Goal: Task Accomplishment & Management: Manage account settings

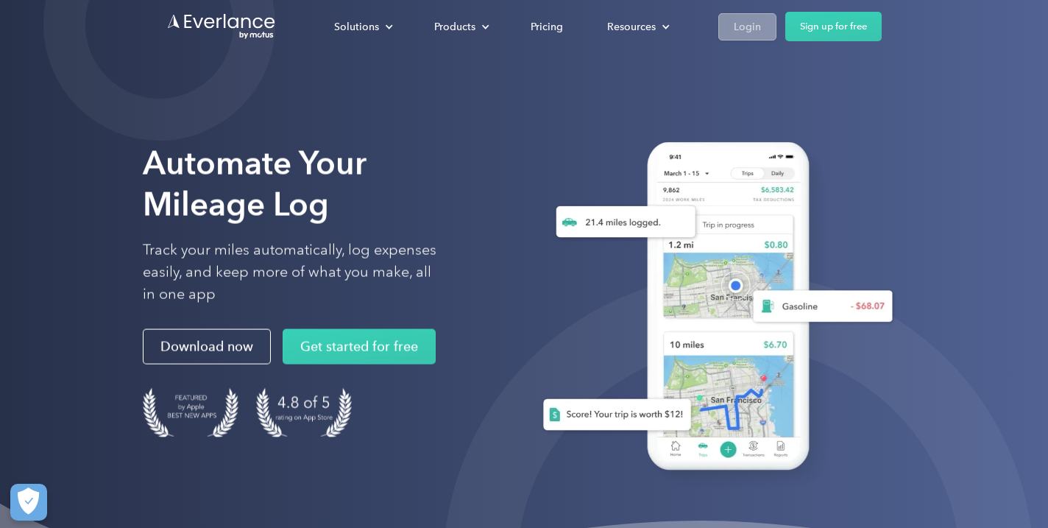
click at [751, 35] on div "Login" at bounding box center [747, 27] width 27 height 18
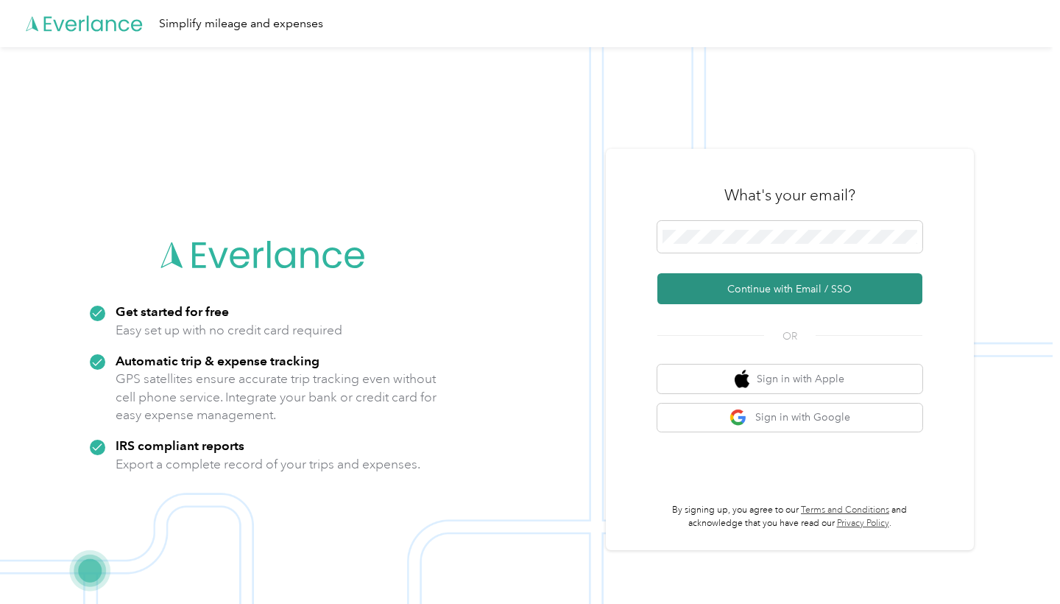
click at [783, 294] on button "Continue with Email / SSO" at bounding box center [790, 288] width 265 height 31
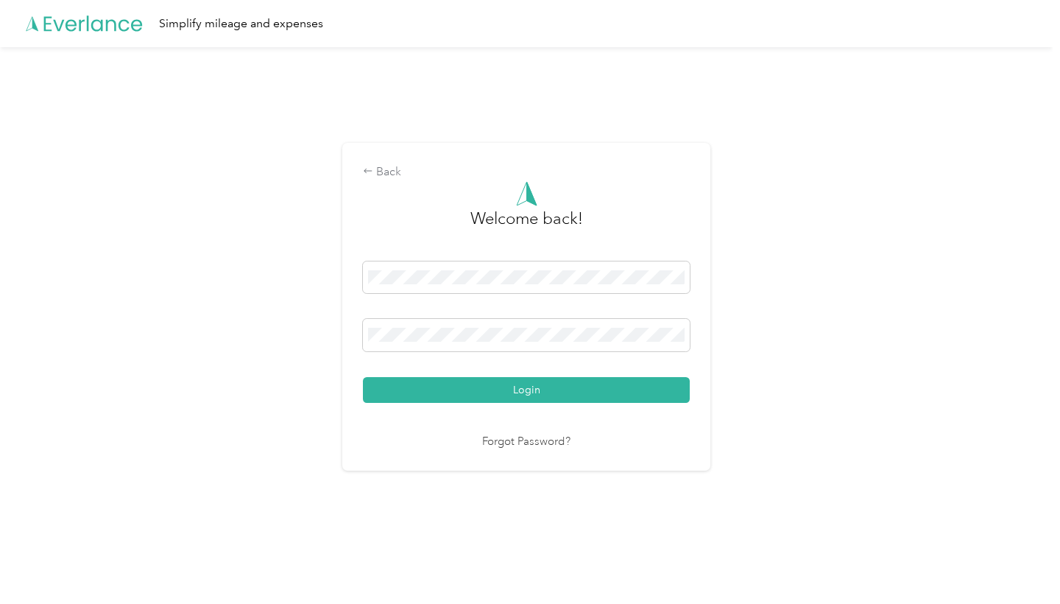
click at [530, 389] on button "Login" at bounding box center [526, 390] width 327 height 26
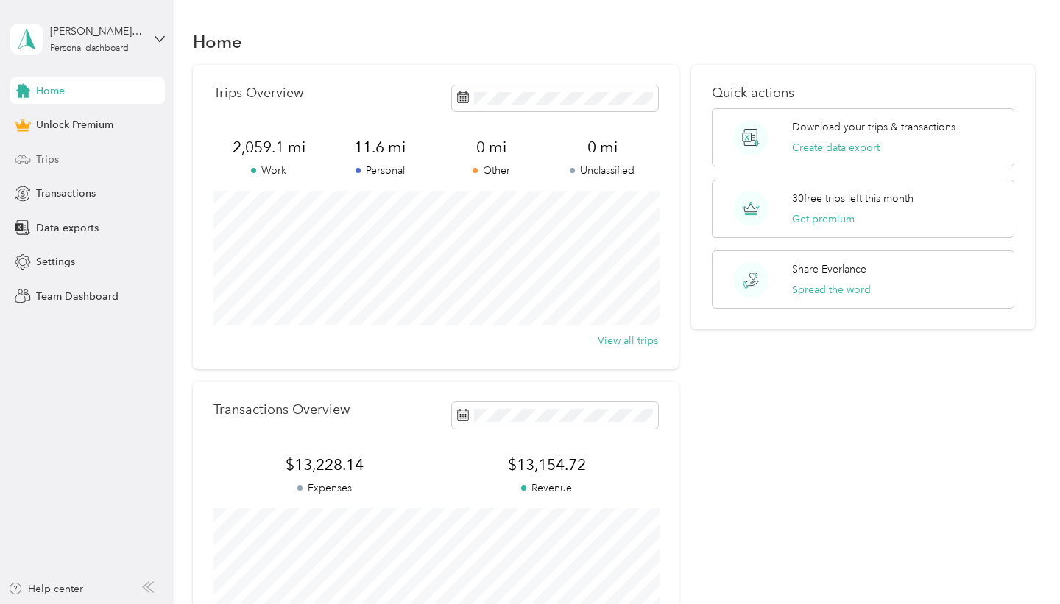
click at [61, 152] on div "Trips" at bounding box center [87, 159] width 155 height 27
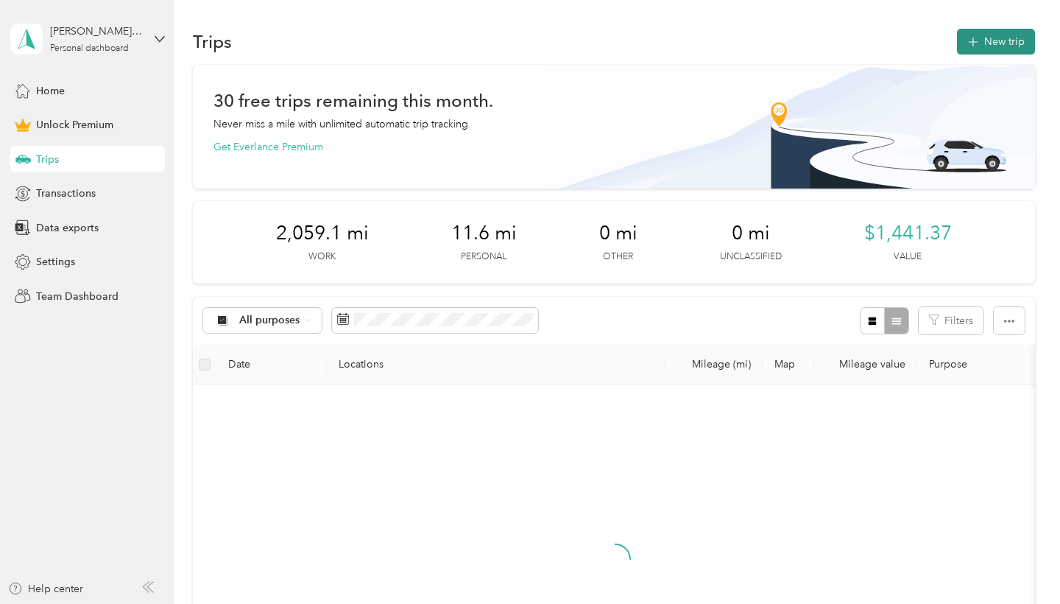
click at [986, 45] on button "New trip" at bounding box center [996, 42] width 78 height 26
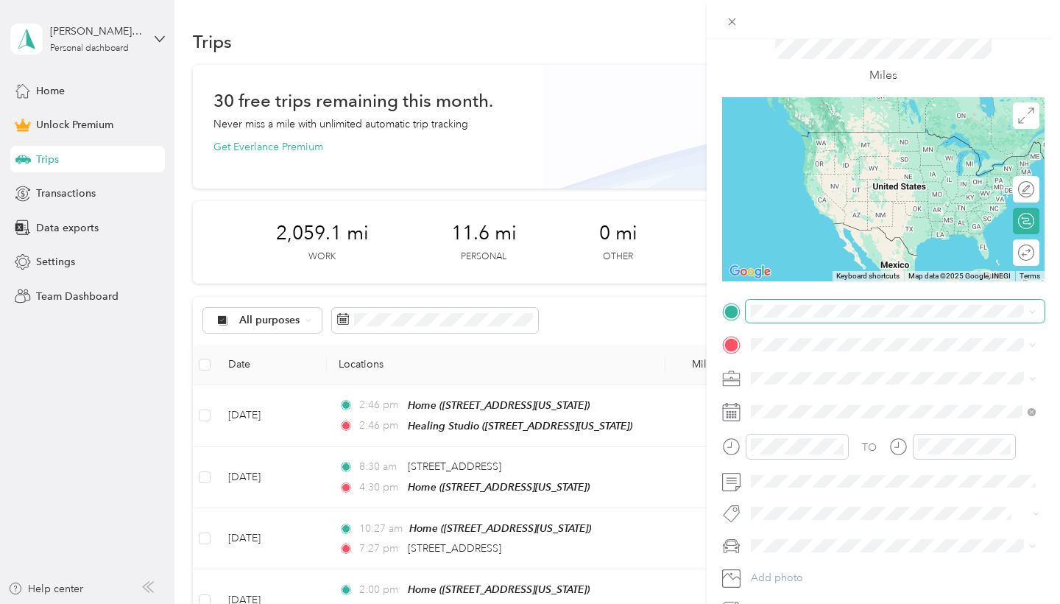
scroll to position [56, 0]
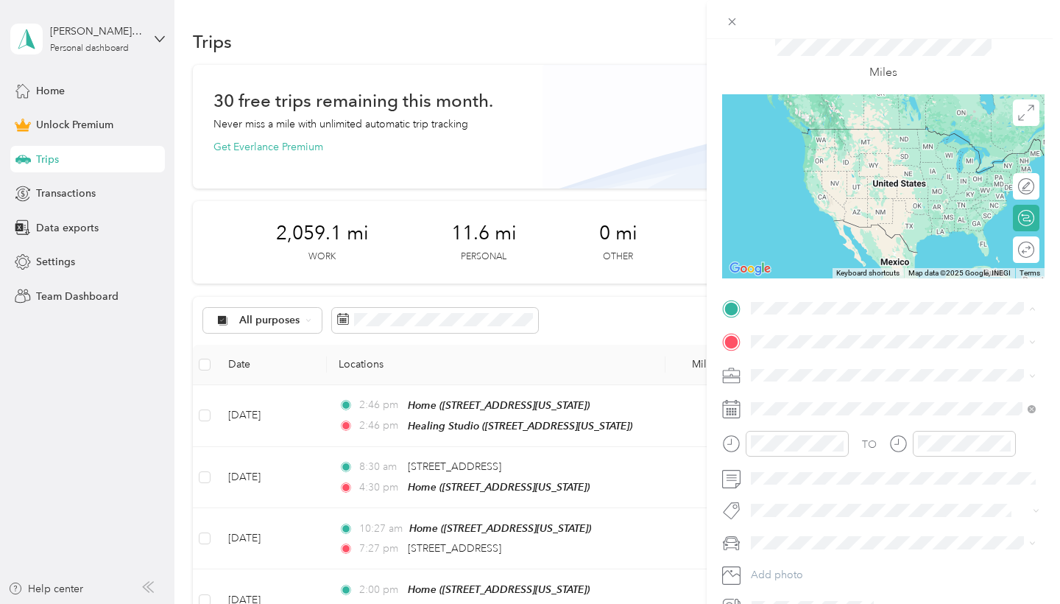
click at [792, 419] on strong "Home" at bounding box center [793, 412] width 29 height 13
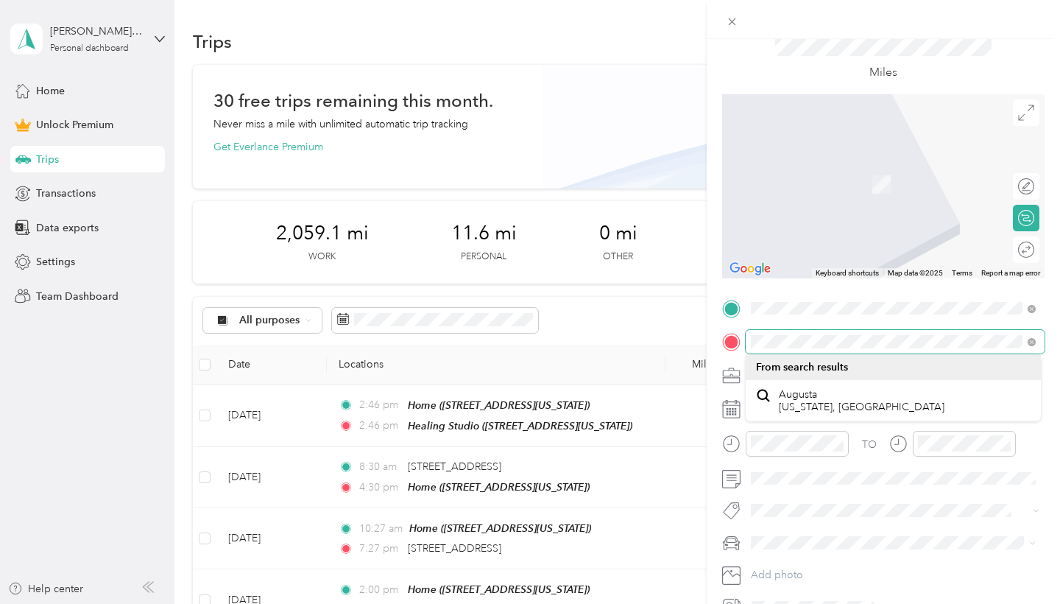
click at [944, 348] on span at bounding box center [895, 342] width 299 height 24
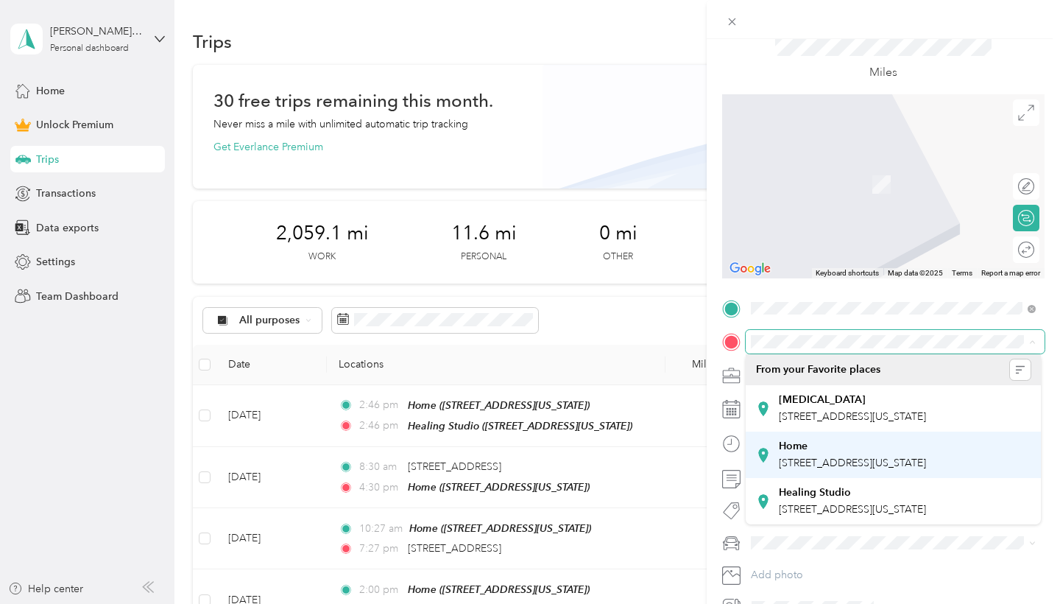
scroll to position [10, 0]
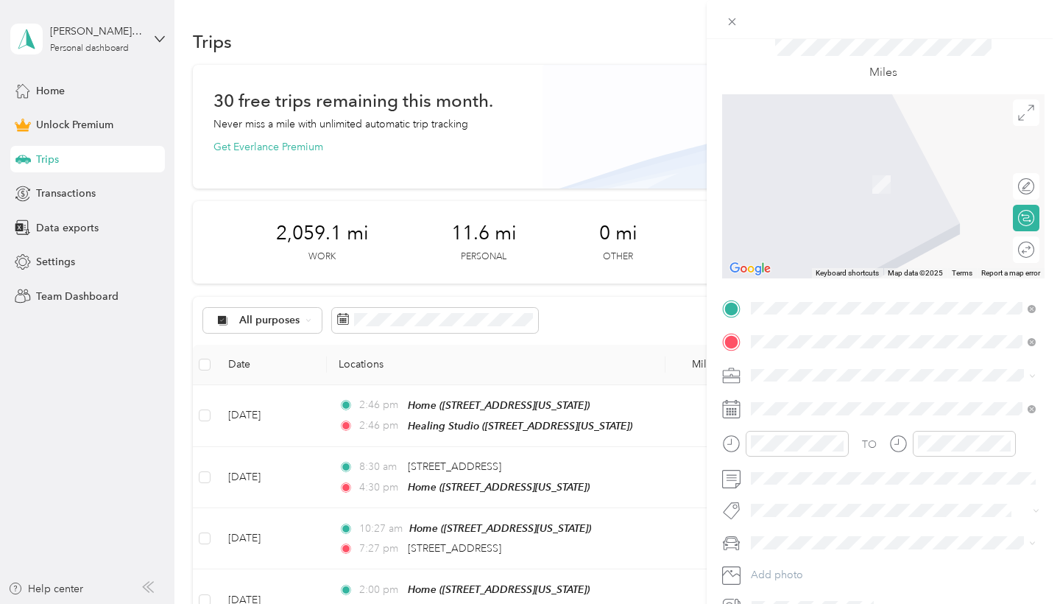
click at [814, 401] on span "2301 Central Avenue Augusta, Georgia 30904, United States" at bounding box center [852, 394] width 147 height 13
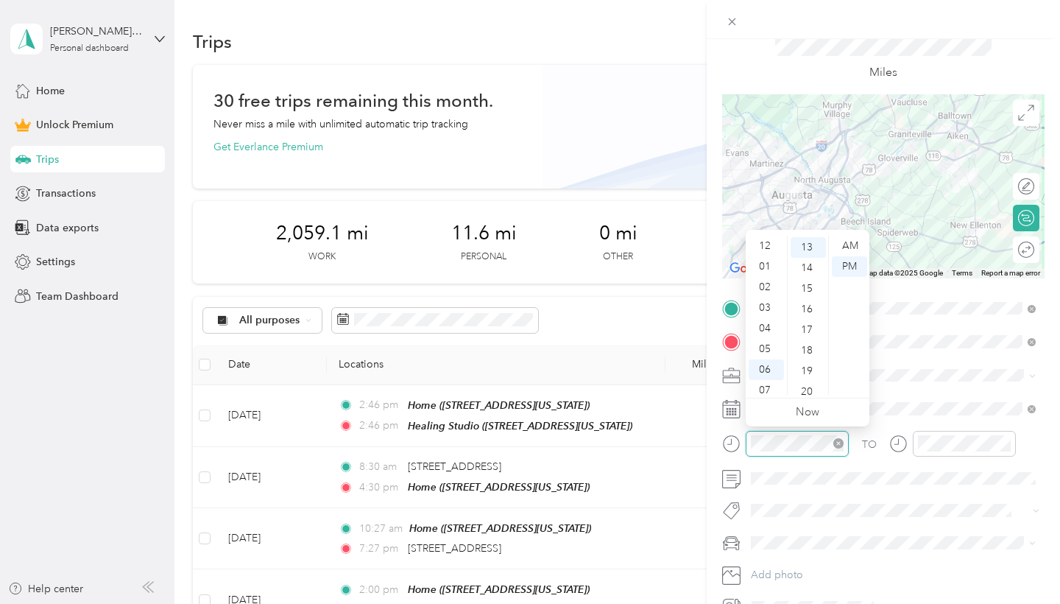
scroll to position [88, 0]
click at [842, 243] on div "AM" at bounding box center [849, 246] width 35 height 21
click at [762, 318] on div "08" at bounding box center [766, 322] width 35 height 21
click at [809, 355] on div "45" at bounding box center [808, 350] width 35 height 21
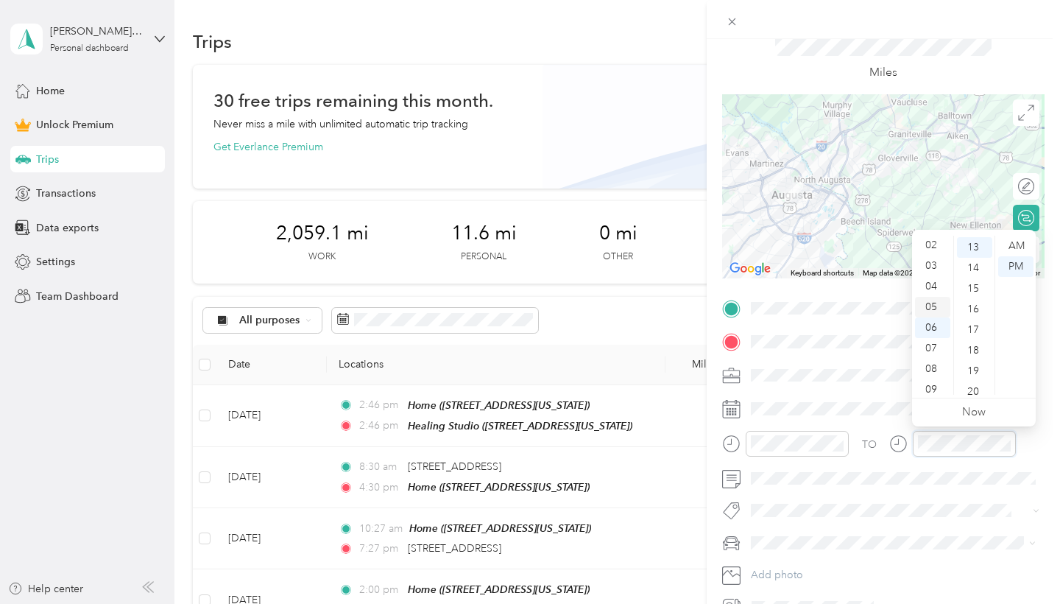
scroll to position [35, 0]
click at [930, 278] on div "03" at bounding box center [932, 273] width 35 height 21
click at [976, 243] on div "00" at bounding box center [974, 246] width 35 height 21
click at [975, 247] on div "00" at bounding box center [974, 246] width 35 height 21
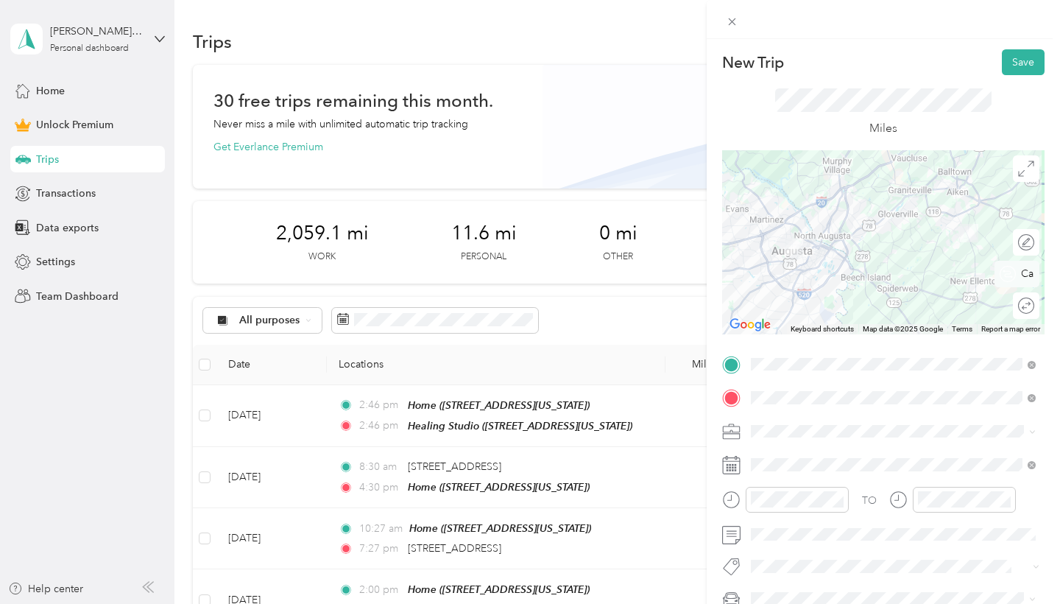
click at [1026, 306] on div "Round trip" at bounding box center [1026, 305] width 27 height 27
click at [1014, 305] on div at bounding box center [1011, 305] width 13 height 13
click at [1022, 60] on button "Save" at bounding box center [1023, 62] width 43 height 26
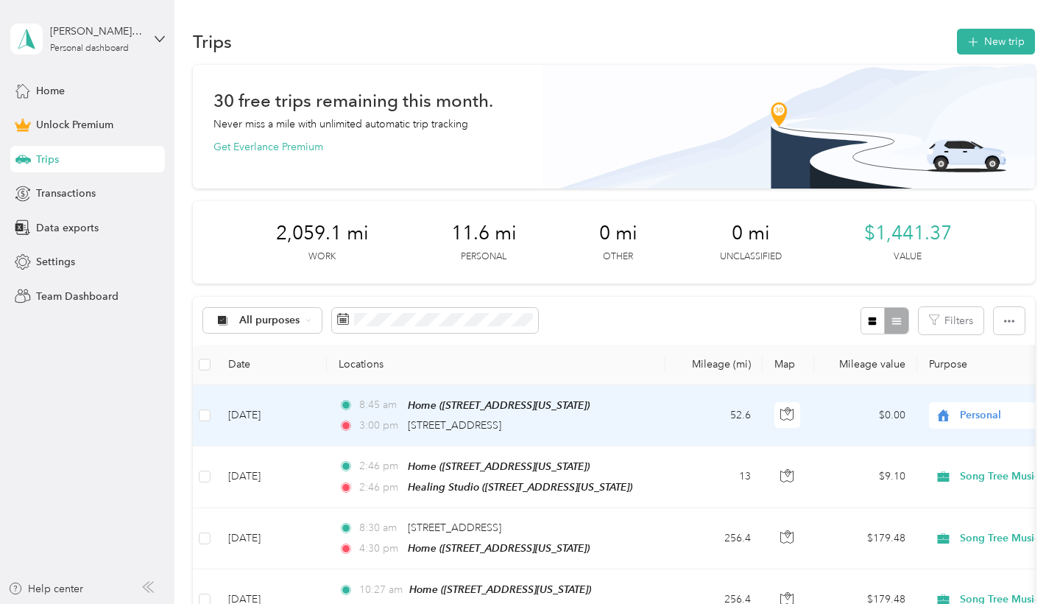
click at [980, 417] on span "Personal" at bounding box center [1027, 415] width 135 height 16
click at [971, 252] on span "Song Tree Music And Wellness" at bounding box center [987, 257] width 147 height 15
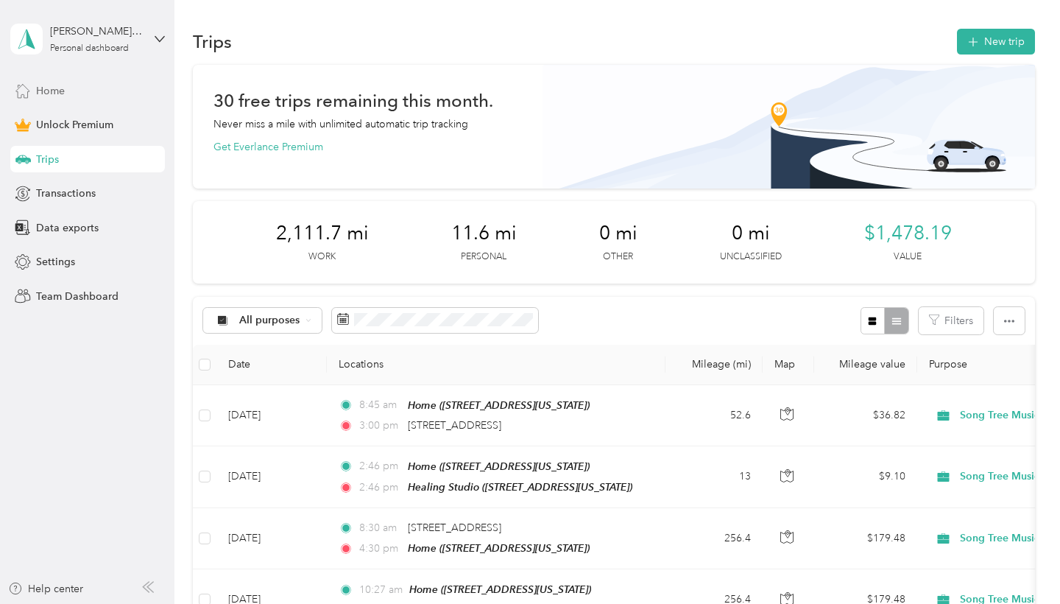
click at [52, 90] on span "Home" at bounding box center [50, 90] width 29 height 15
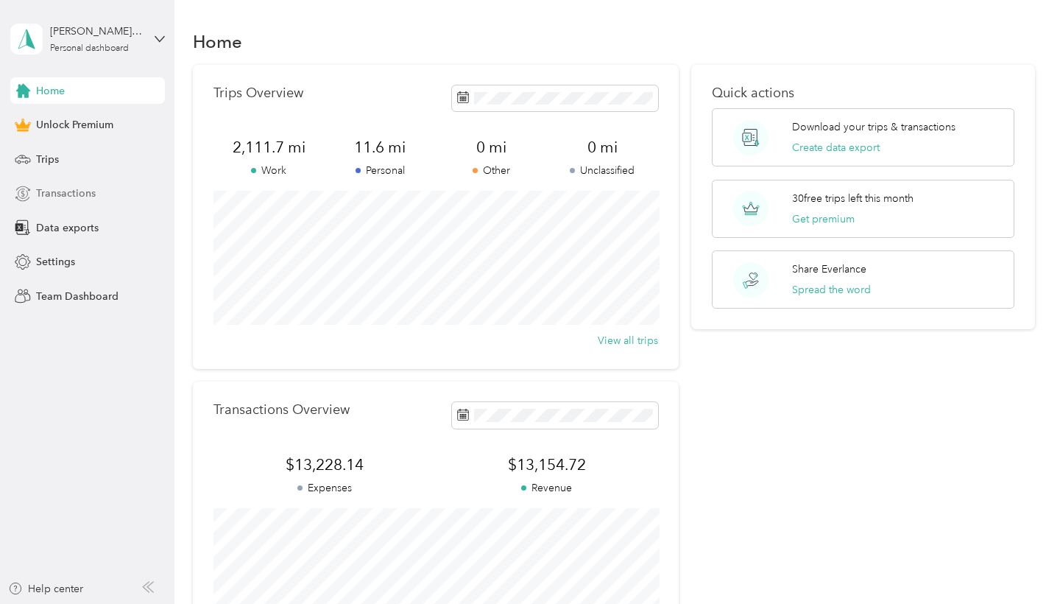
click at [60, 197] on span "Transactions" at bounding box center [66, 193] width 60 height 15
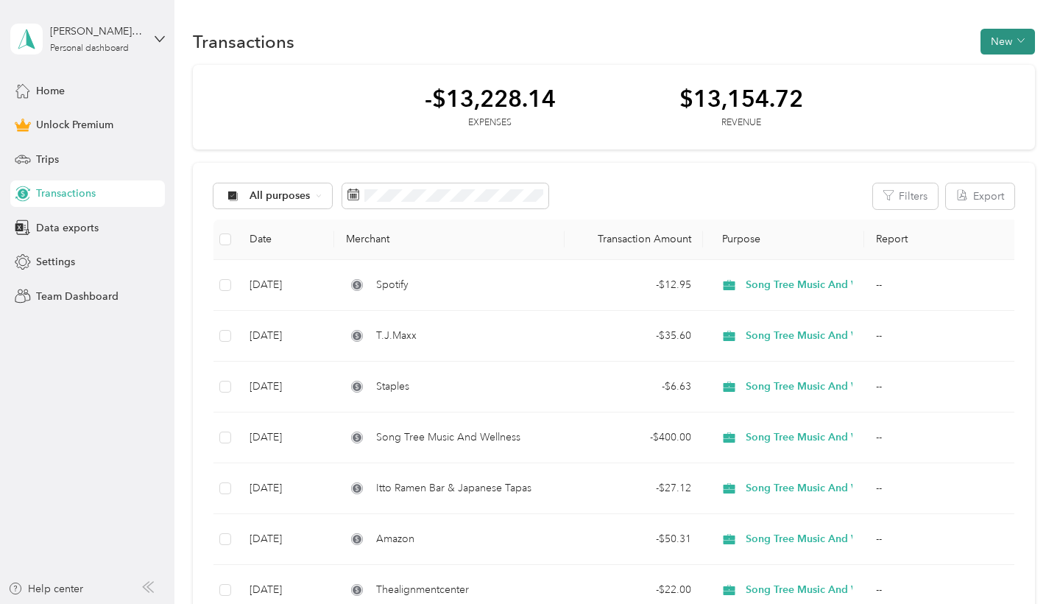
click at [1020, 45] on button "New" at bounding box center [1008, 42] width 54 height 26
click at [1009, 95] on span "Revenue" at bounding box center [1008, 95] width 40 height 15
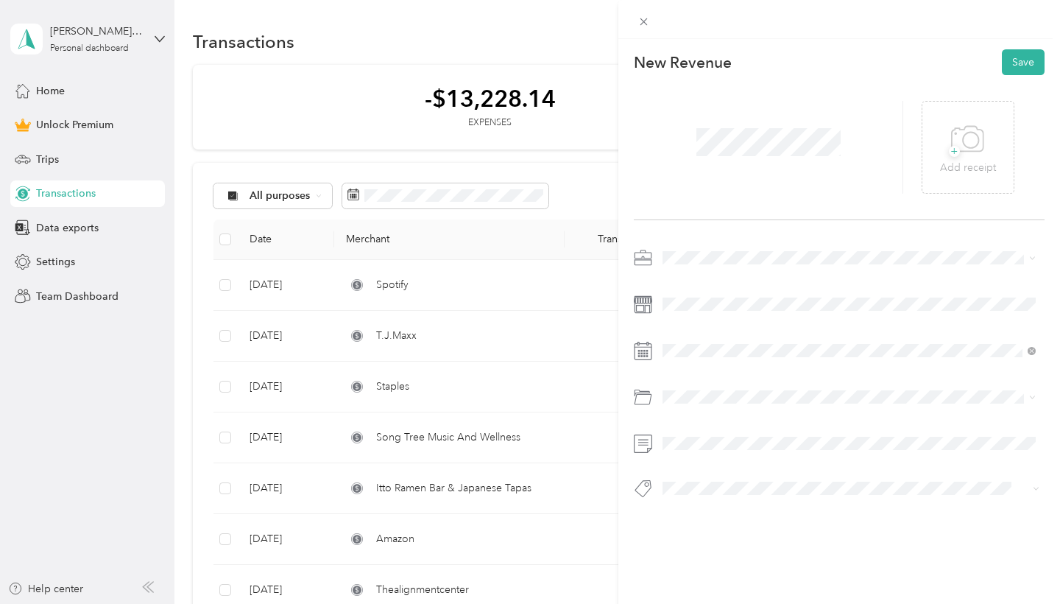
click at [669, 265] on span at bounding box center [851, 258] width 387 height 24
click at [722, 331] on span "Song Tree Music And Wellness" at bounding box center [740, 335] width 144 height 13
click at [730, 403] on span at bounding box center [851, 397] width 387 height 24
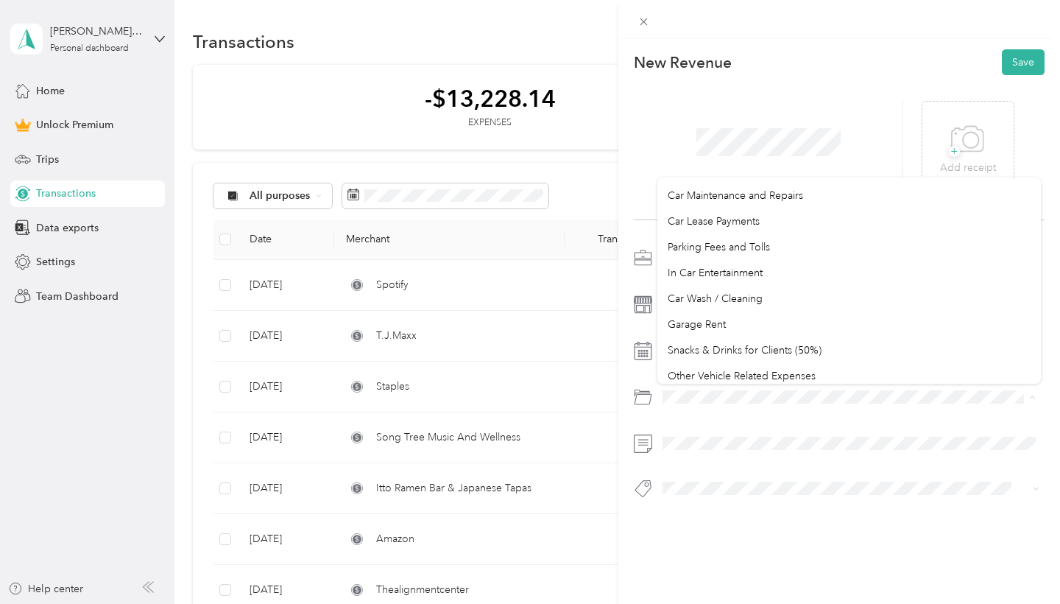
scroll to position [168, 0]
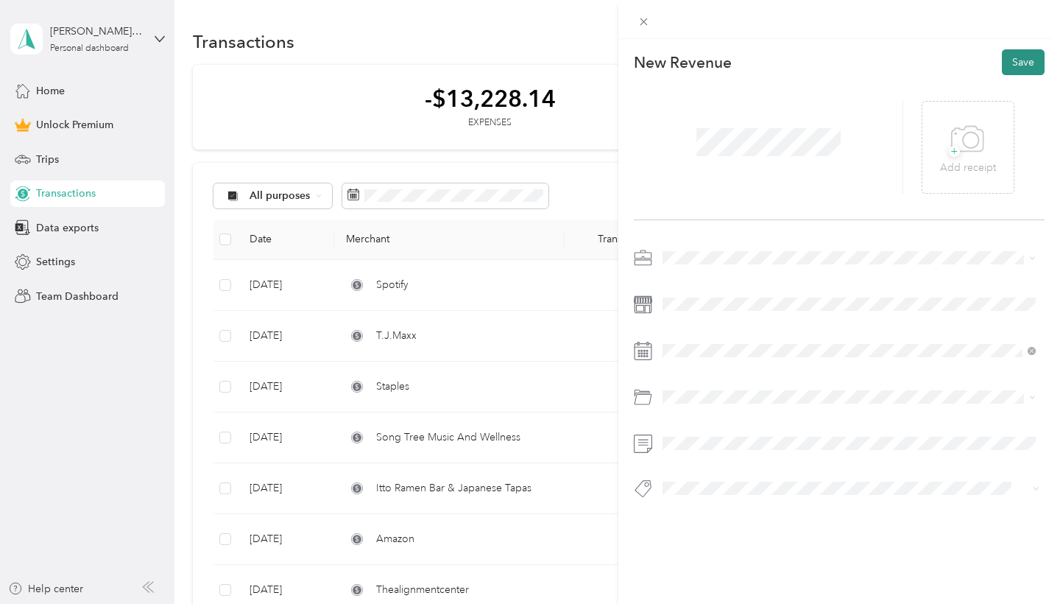
click at [1023, 63] on button "Save" at bounding box center [1023, 62] width 43 height 26
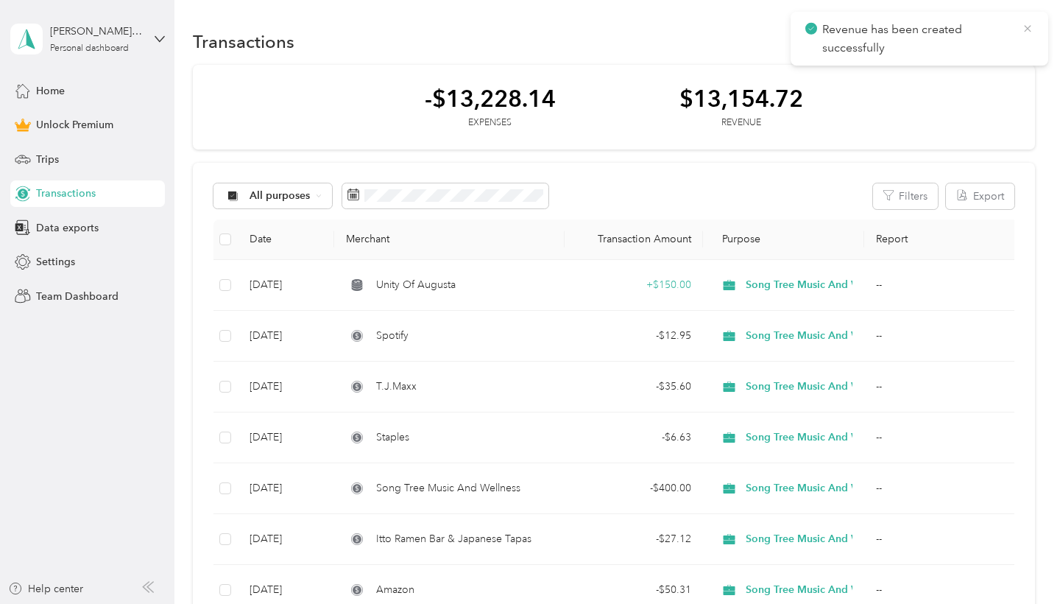
click at [1029, 24] on icon at bounding box center [1028, 28] width 12 height 13
click at [1025, 41] on icon "button" at bounding box center [1021, 40] width 7 height 7
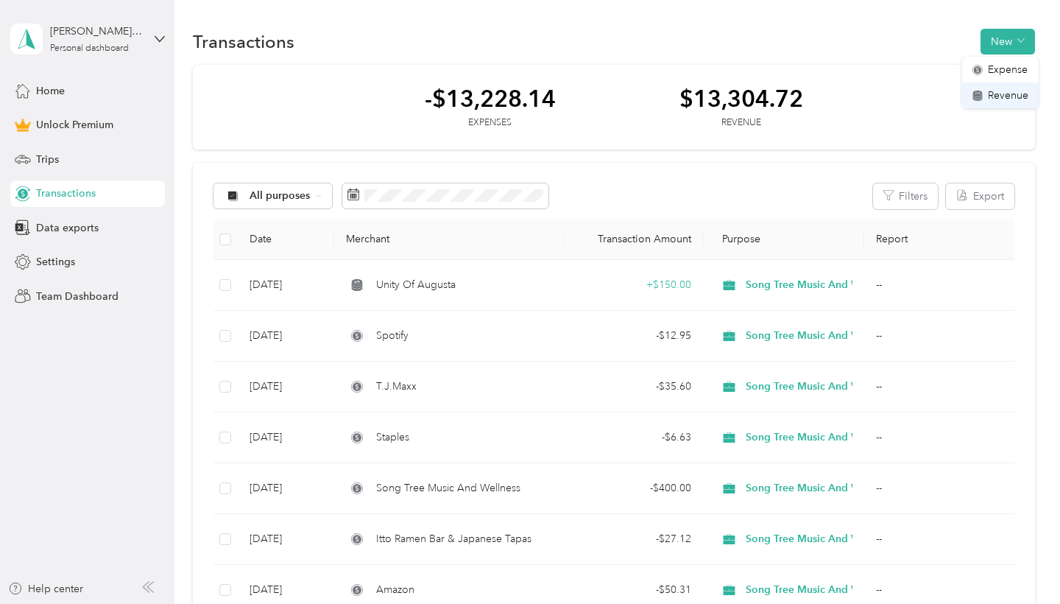
click at [1004, 96] on span "Revenue" at bounding box center [1008, 95] width 40 height 15
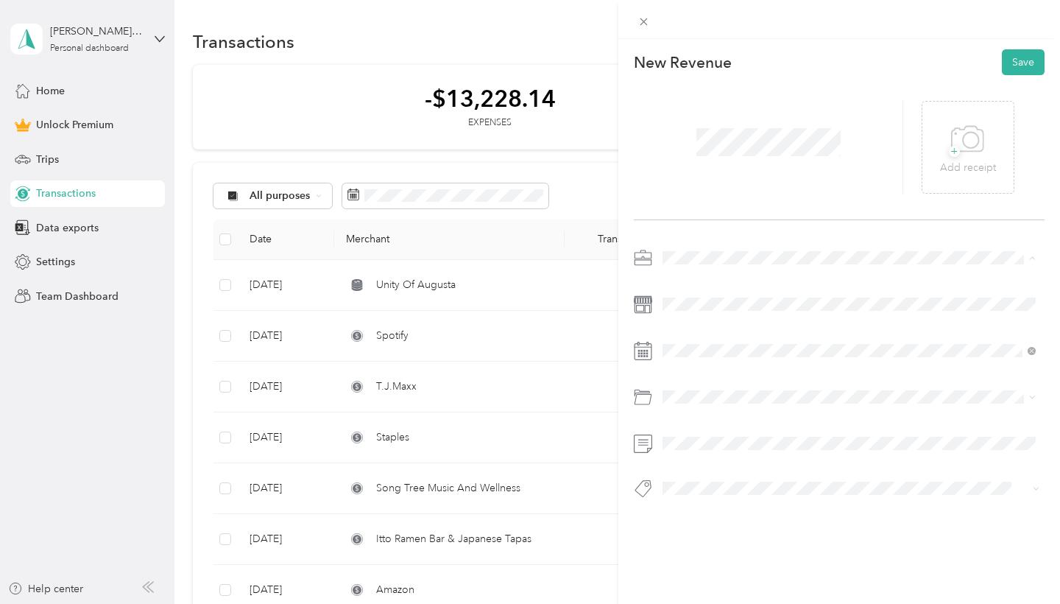
click at [740, 326] on li "Song Tree Music And Wellness" at bounding box center [850, 335] width 384 height 26
click at [1026, 62] on button "Save" at bounding box center [1023, 62] width 43 height 26
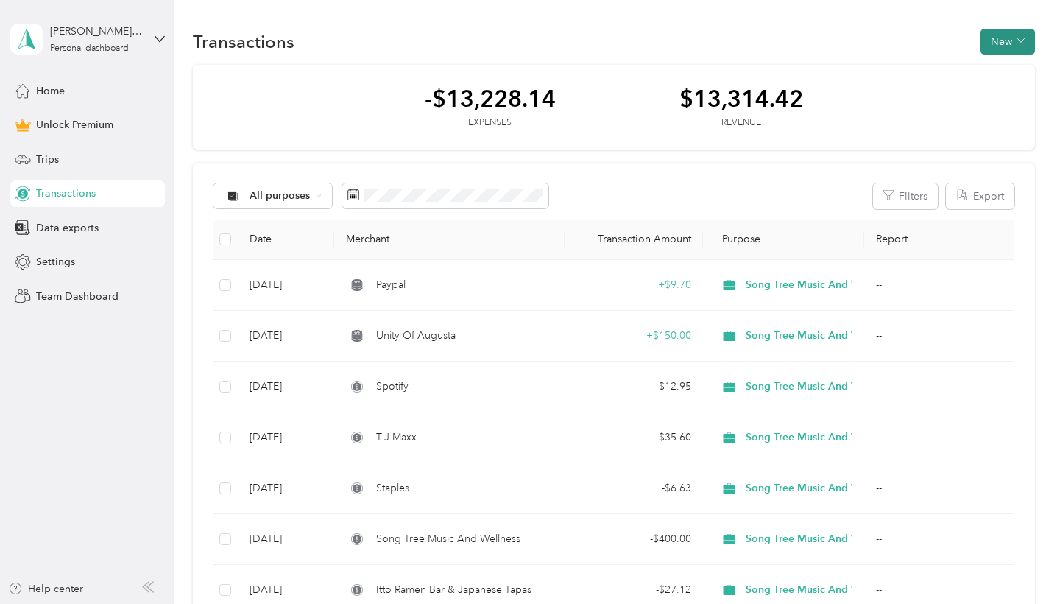
click at [1025, 39] on icon "button" at bounding box center [1021, 40] width 7 height 7
click at [997, 92] on span "Revenue" at bounding box center [1008, 95] width 40 height 15
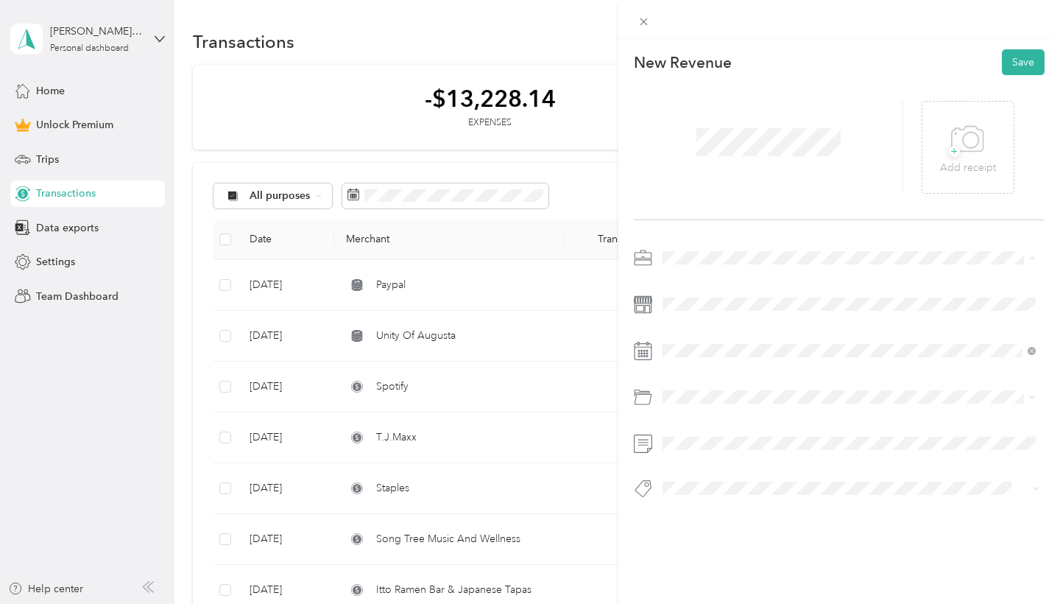
click at [727, 331] on span "Song Tree Music And Wellness" at bounding box center [740, 335] width 144 height 13
click at [1031, 64] on button "Save" at bounding box center [1023, 62] width 43 height 26
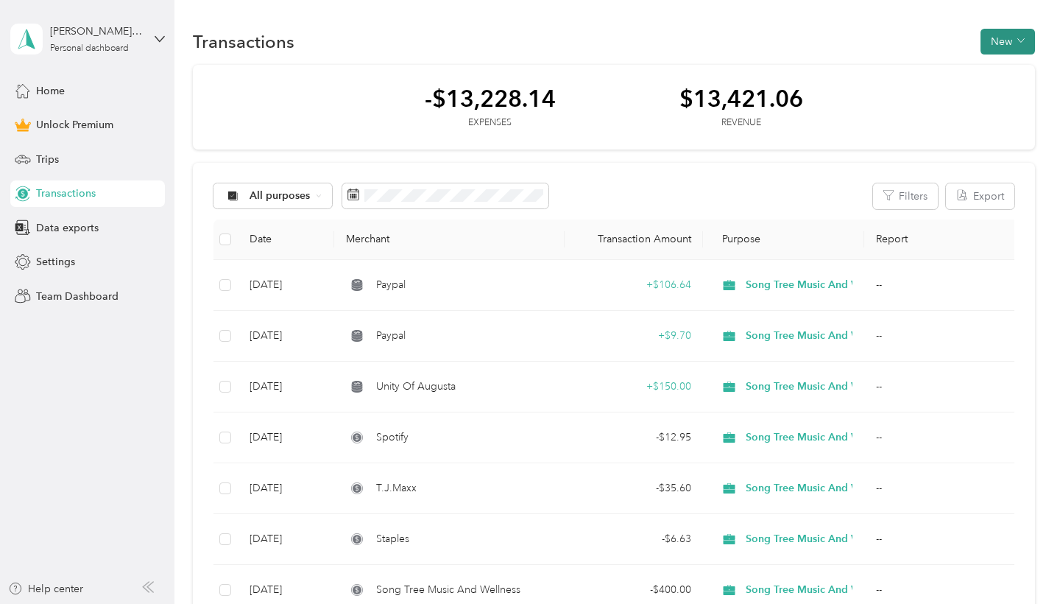
click at [1024, 39] on icon "button" at bounding box center [1021, 41] width 7 height 4
click at [998, 88] on span "Revenue" at bounding box center [1008, 95] width 40 height 15
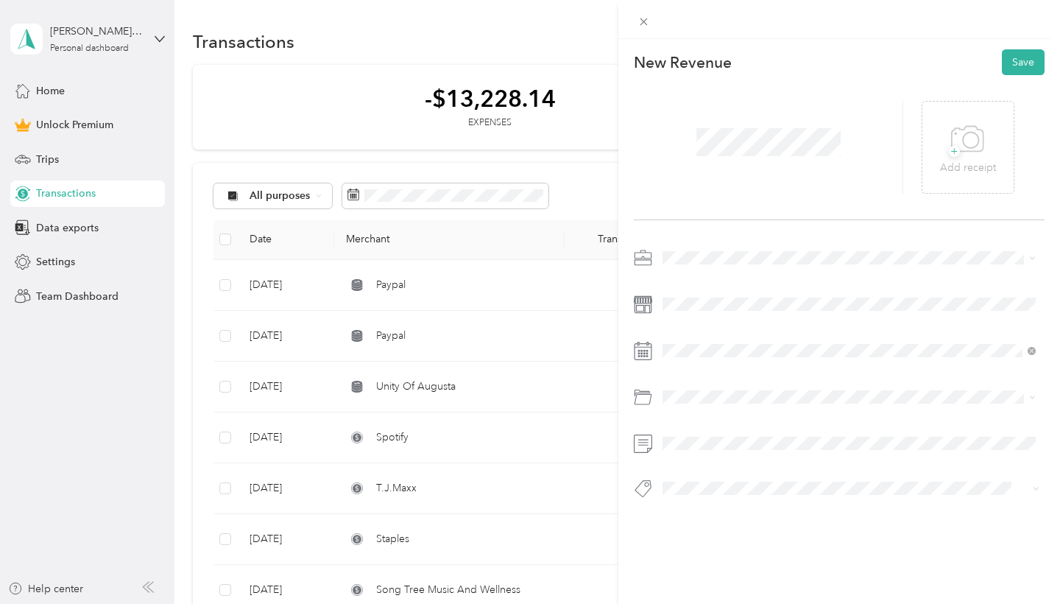
click at [686, 250] on span at bounding box center [851, 258] width 387 height 24
click at [722, 328] on div "Song Tree Music And Wellness" at bounding box center [849, 335] width 363 height 15
click at [1022, 59] on button "Save" at bounding box center [1023, 62] width 43 height 26
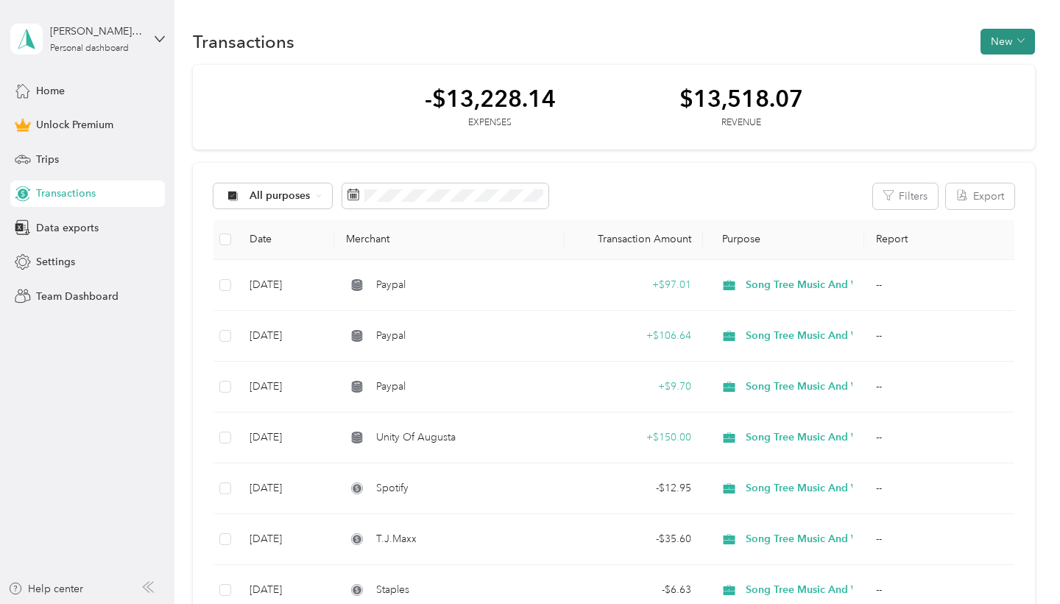
click at [1024, 36] on span "button" at bounding box center [1021, 41] width 7 height 13
click at [1004, 97] on span "Revenue" at bounding box center [1008, 95] width 40 height 15
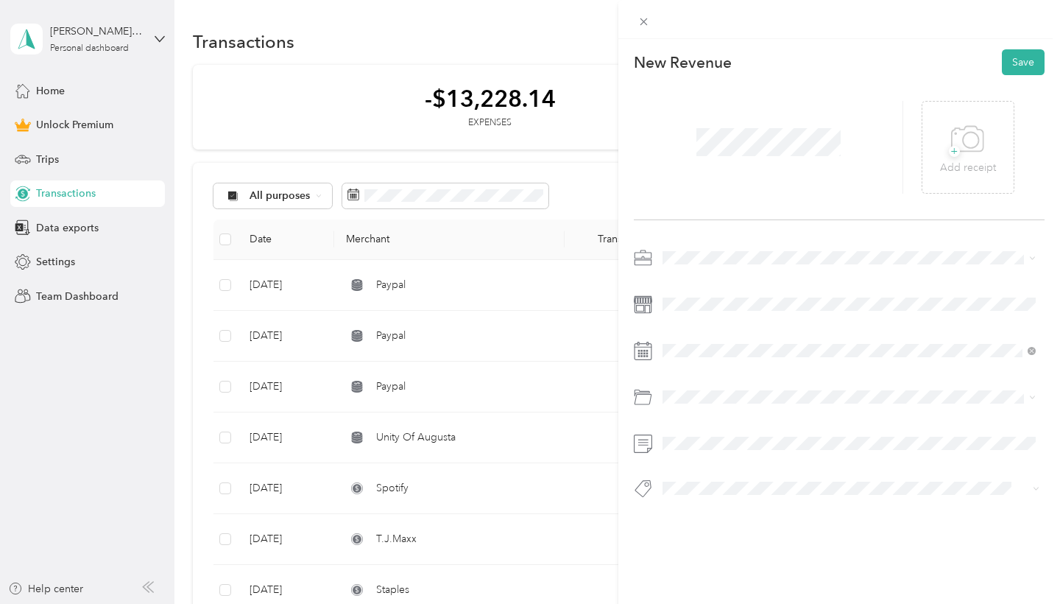
click at [723, 330] on span "Song Tree Music And Wellness" at bounding box center [740, 333] width 144 height 13
click at [1018, 64] on button "Save" at bounding box center [1023, 62] width 43 height 26
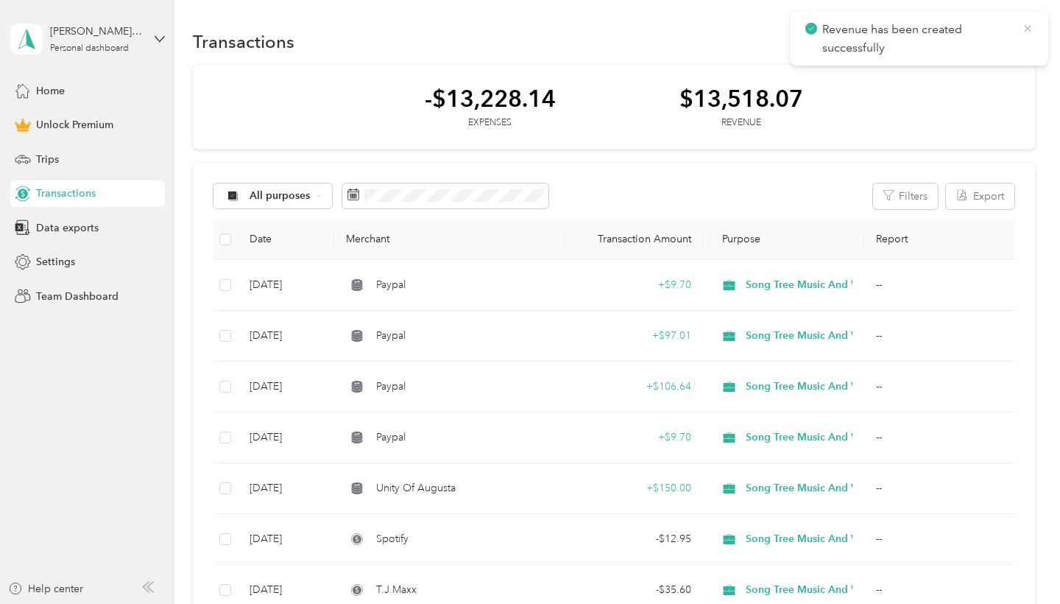
click at [1026, 27] on icon at bounding box center [1028, 28] width 12 height 13
